Goal: Information Seeking & Learning: Understand process/instructions

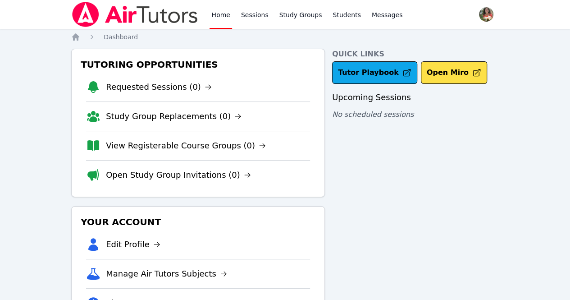
click at [365, 166] on div "Quick Links Tutor Playbook Open Miro Upcoming Sessions No scheduled sessions" at bounding box center [415, 202] width 167 height 306
